Goal: Check status: Check status

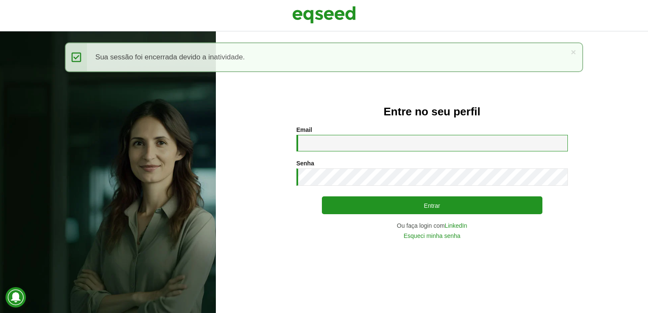
drag, startPoint x: 381, startPoint y: 146, endPoint x: 378, endPoint y: 142, distance: 5.2
click at [378, 142] on input "Email *" at bounding box center [433, 143] width 272 height 17
type input "**********"
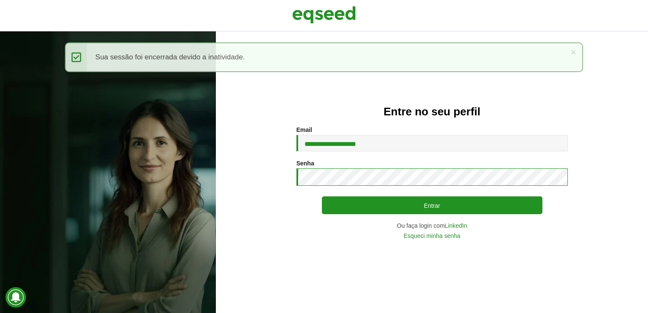
click at [322, 196] on button "Entrar" at bounding box center [432, 205] width 221 height 18
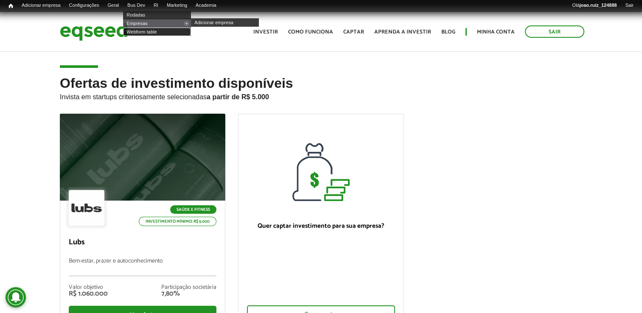
click at [149, 30] on link "Webform table" at bounding box center [157, 32] width 68 height 8
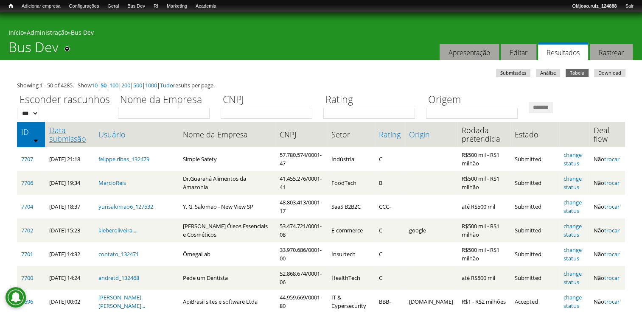
click at [70, 130] on link "Data submissão" at bounding box center [69, 134] width 41 height 17
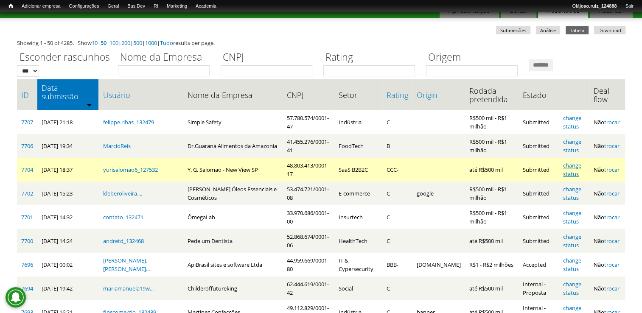
scroll to position [127, 0]
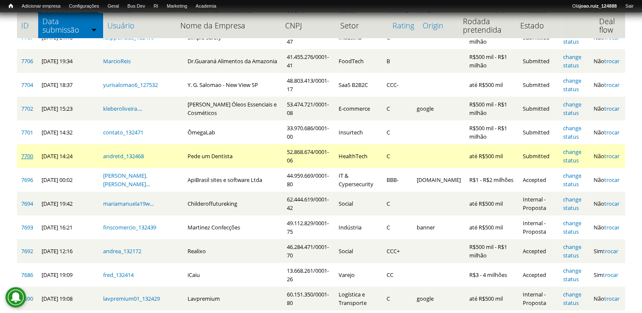
click at [25, 152] on link "7700" at bounding box center [27, 156] width 12 height 8
click at [570, 148] on link "change status" at bounding box center [572, 156] width 18 height 16
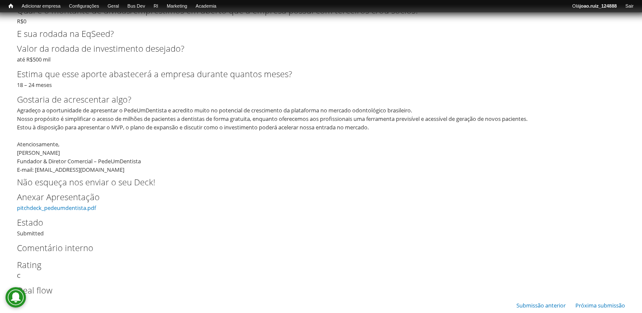
scroll to position [1864, 0]
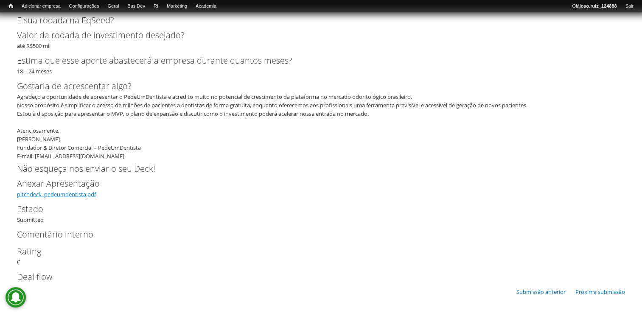
click at [88, 196] on link "pitchdeck_pedeumdentista.pdf" at bounding box center [56, 195] width 79 height 8
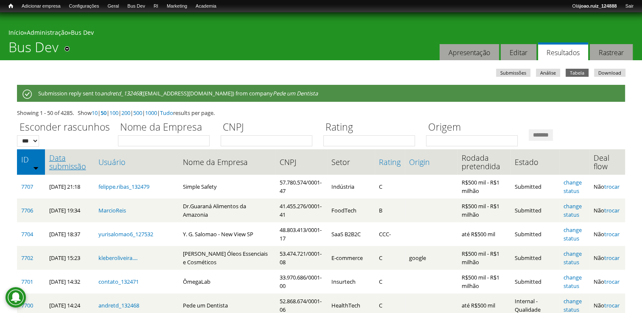
click at [75, 166] on link "Data submissão" at bounding box center [69, 162] width 41 height 17
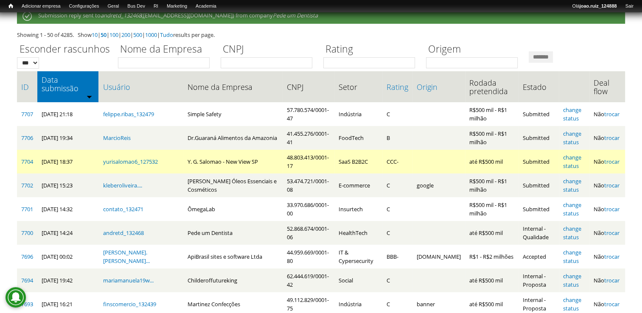
scroll to position [127, 0]
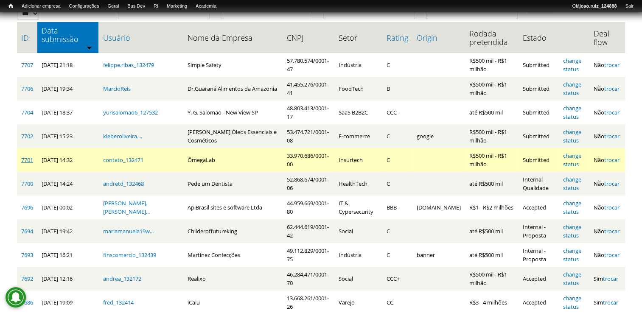
click at [33, 156] on link "7701" at bounding box center [27, 160] width 12 height 8
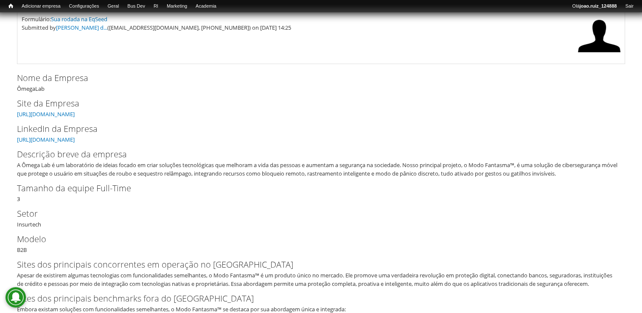
scroll to position [127, 0]
